Goal: Task Accomplishment & Management: Complete application form

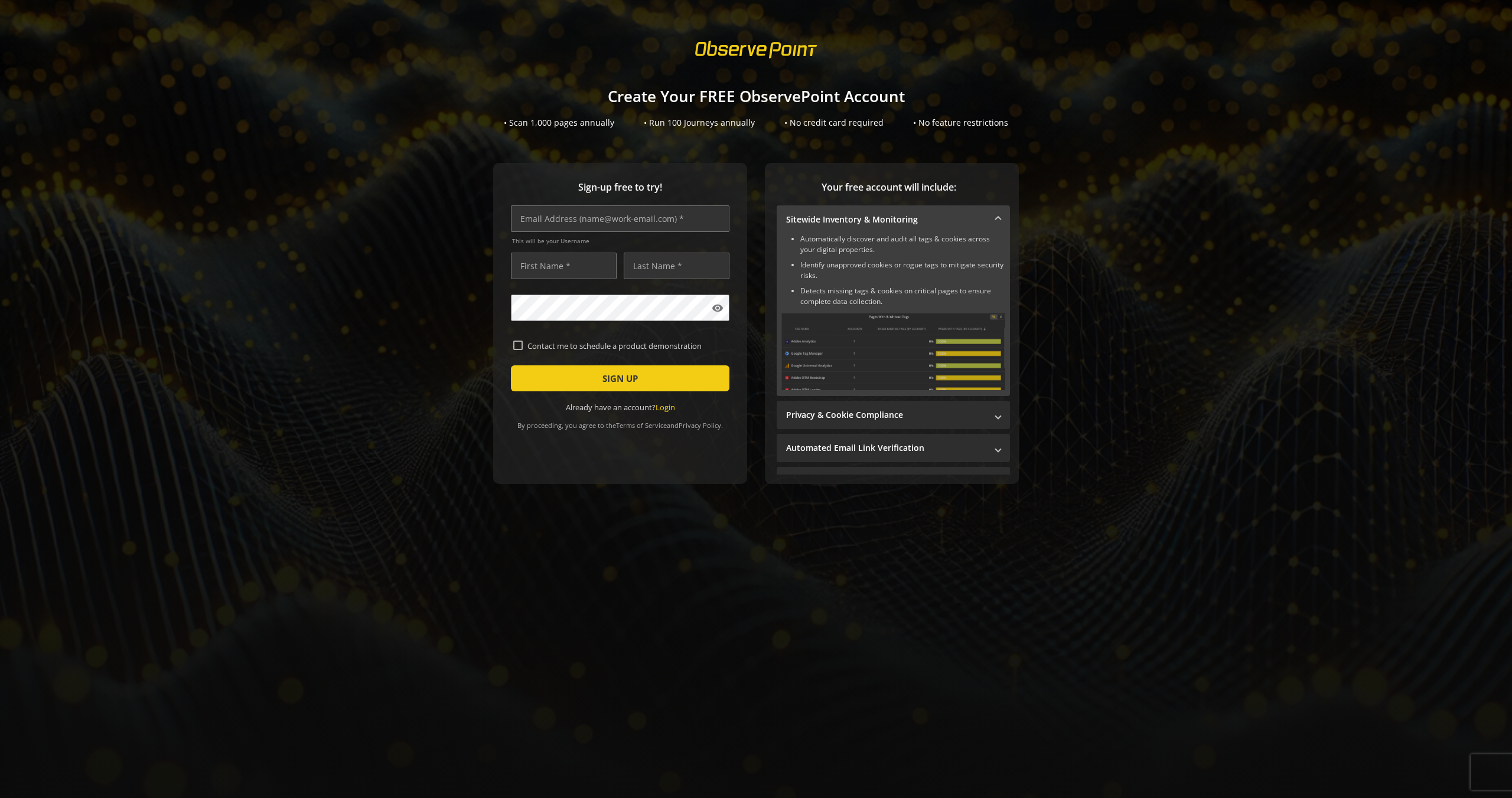
click at [996, 218] on span at bounding box center [998, 220] width 4 height 12
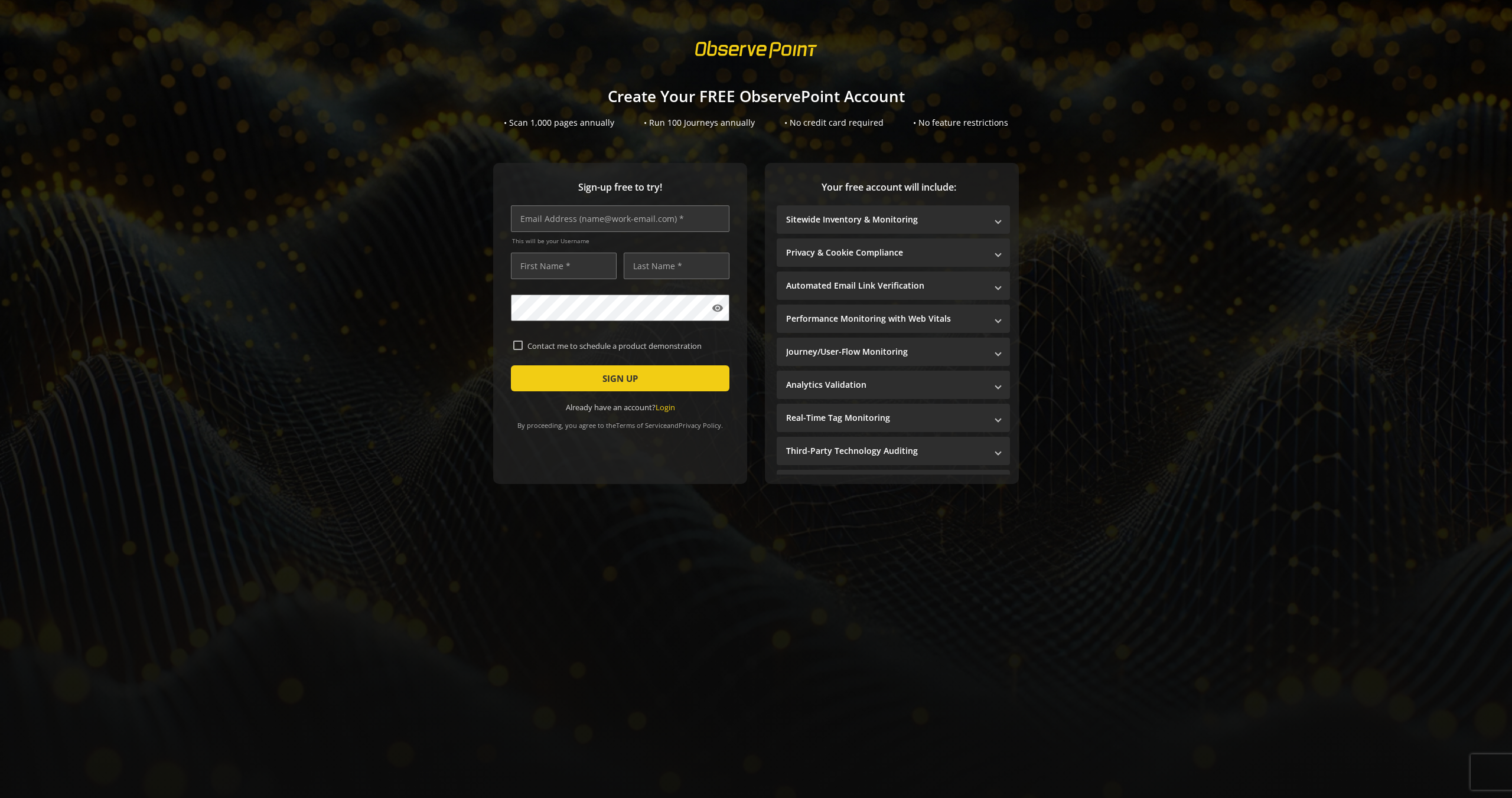
click at [584, 338] on form "This will be your Username visibility Contact me to schedule a product demonstr…" at bounding box center [620, 309] width 218 height 207
click at [584, 344] on label "Contact me to schedule a product demonstration" at bounding box center [625, 346] width 204 height 11
click at [523, 344] on input "Contact me to schedule a product demonstration" at bounding box center [518, 345] width 10 height 10
click at [584, 344] on label "Contact me to schedule a product demonstration" at bounding box center [625, 346] width 204 height 11
click at [523, 344] on input "Contact me to schedule a product demonstration" at bounding box center [518, 345] width 10 height 10
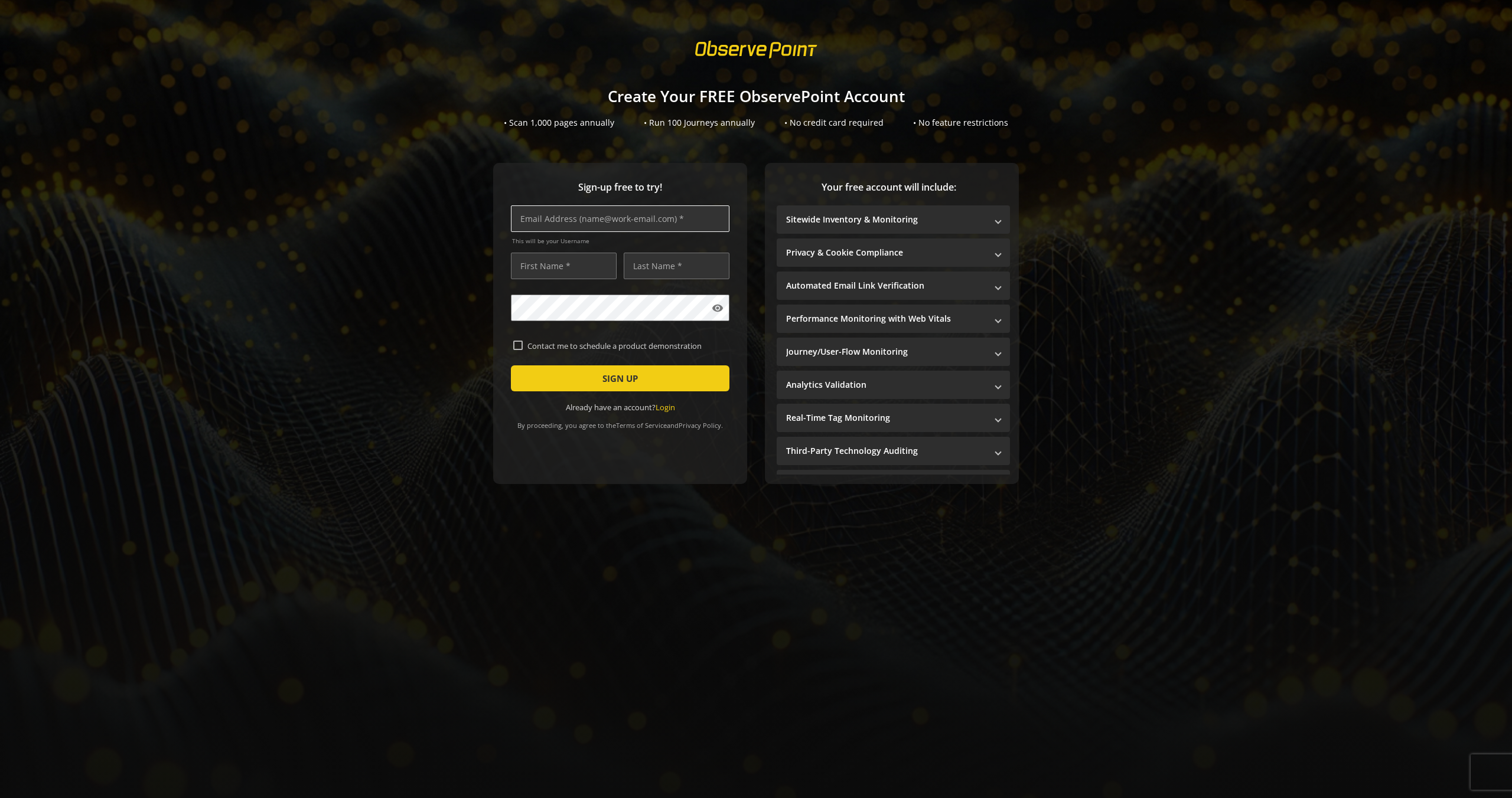
click at [605, 216] on input "text" at bounding box center [620, 218] width 218 height 26
click at [586, 261] on input "text" at bounding box center [563, 266] width 106 height 26
click at [658, 278] on input "text" at bounding box center [676, 266] width 106 height 26
click at [464, 333] on div "Sign-up free to try! This will be your Username visibility Contact me to schedu…" at bounding box center [756, 336] width 1484 height 345
click at [521, 337] on form "This will be your Username visibility Contact me to schedule a product demonstr…" at bounding box center [620, 309] width 218 height 207
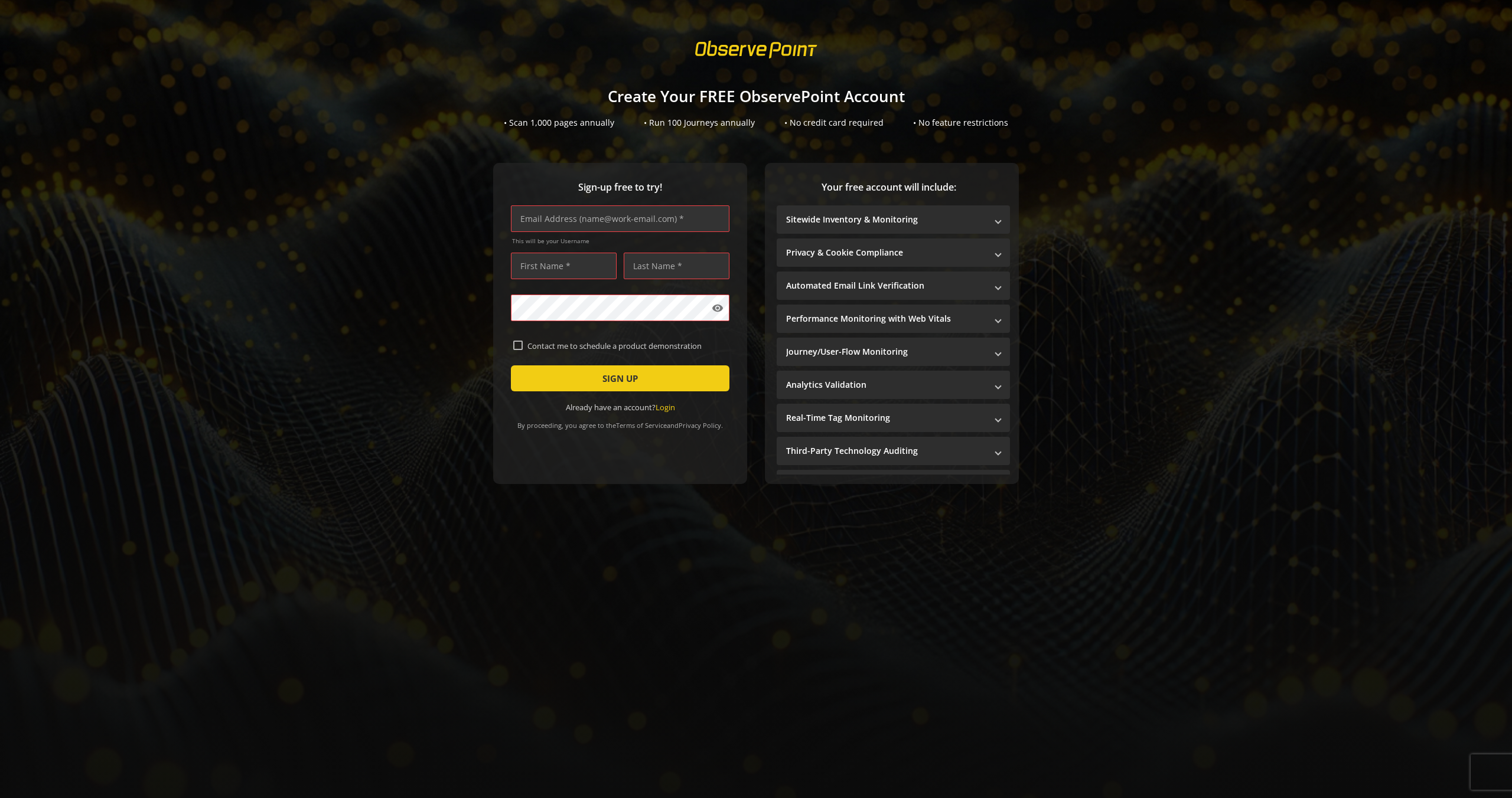
click at [521, 343] on input "Contact me to schedule a product demonstration" at bounding box center [518, 345] width 10 height 10
click at [545, 346] on label "Contact me to schedule a product demonstration" at bounding box center [625, 346] width 204 height 11
click at [523, 346] on input "Contact me to schedule a product demonstration" at bounding box center [518, 345] width 10 height 10
checkbox input "false"
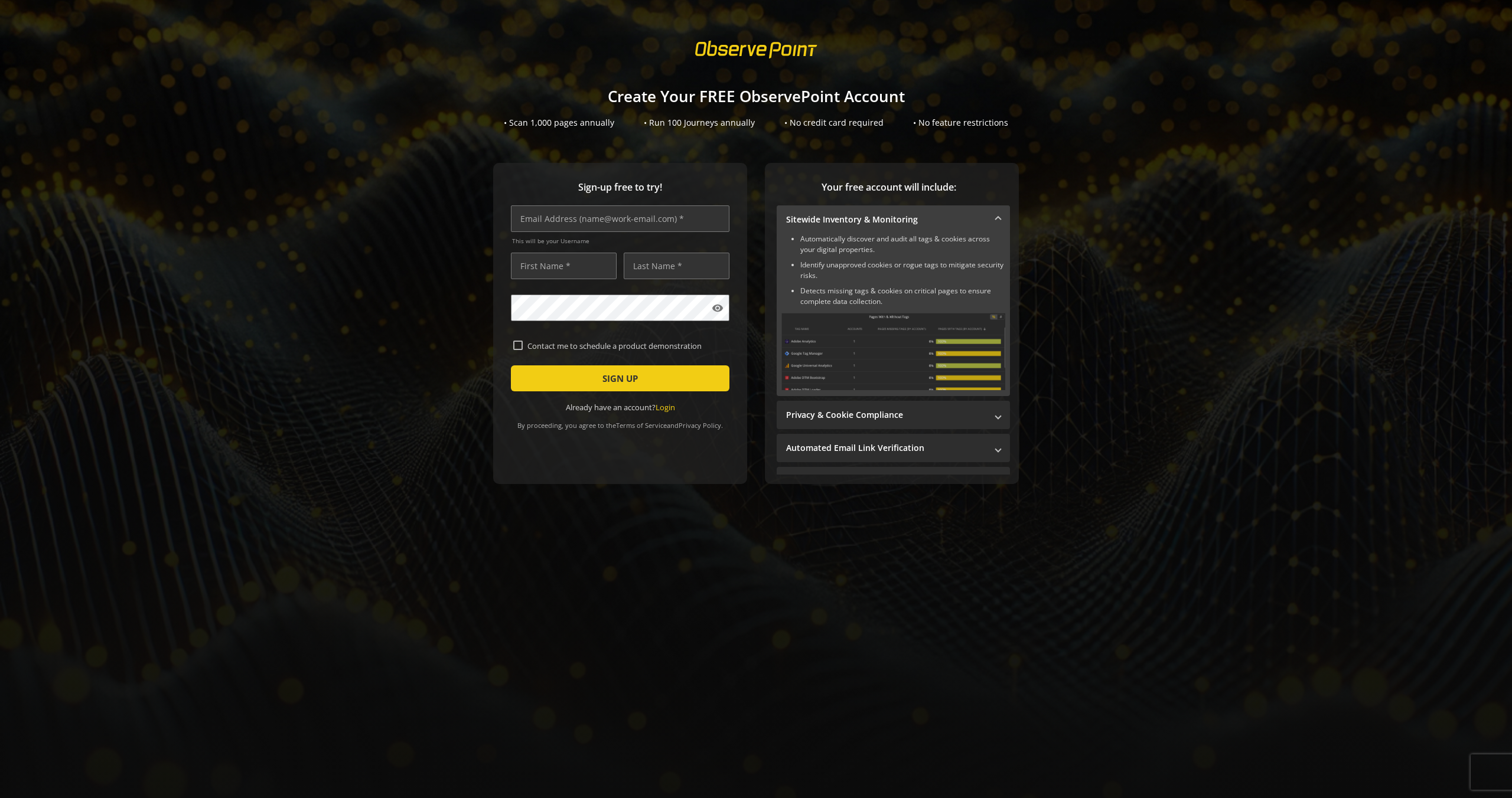
click at [996, 225] on span at bounding box center [998, 220] width 4 height 12
